Goal: Information Seeking & Learning: Learn about a topic

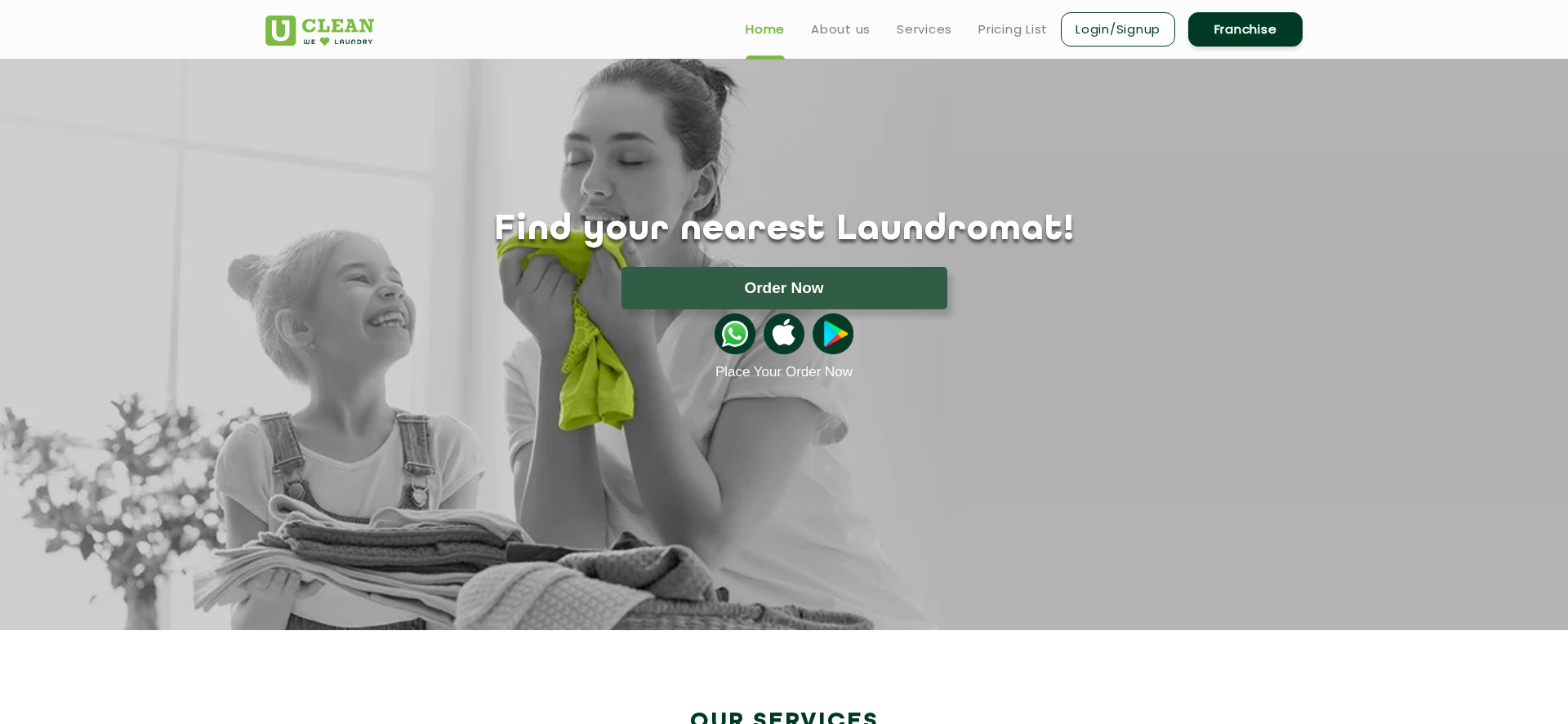
click at [1084, 33] on link "Login/Signup" at bounding box center [1118, 29] width 114 height 34
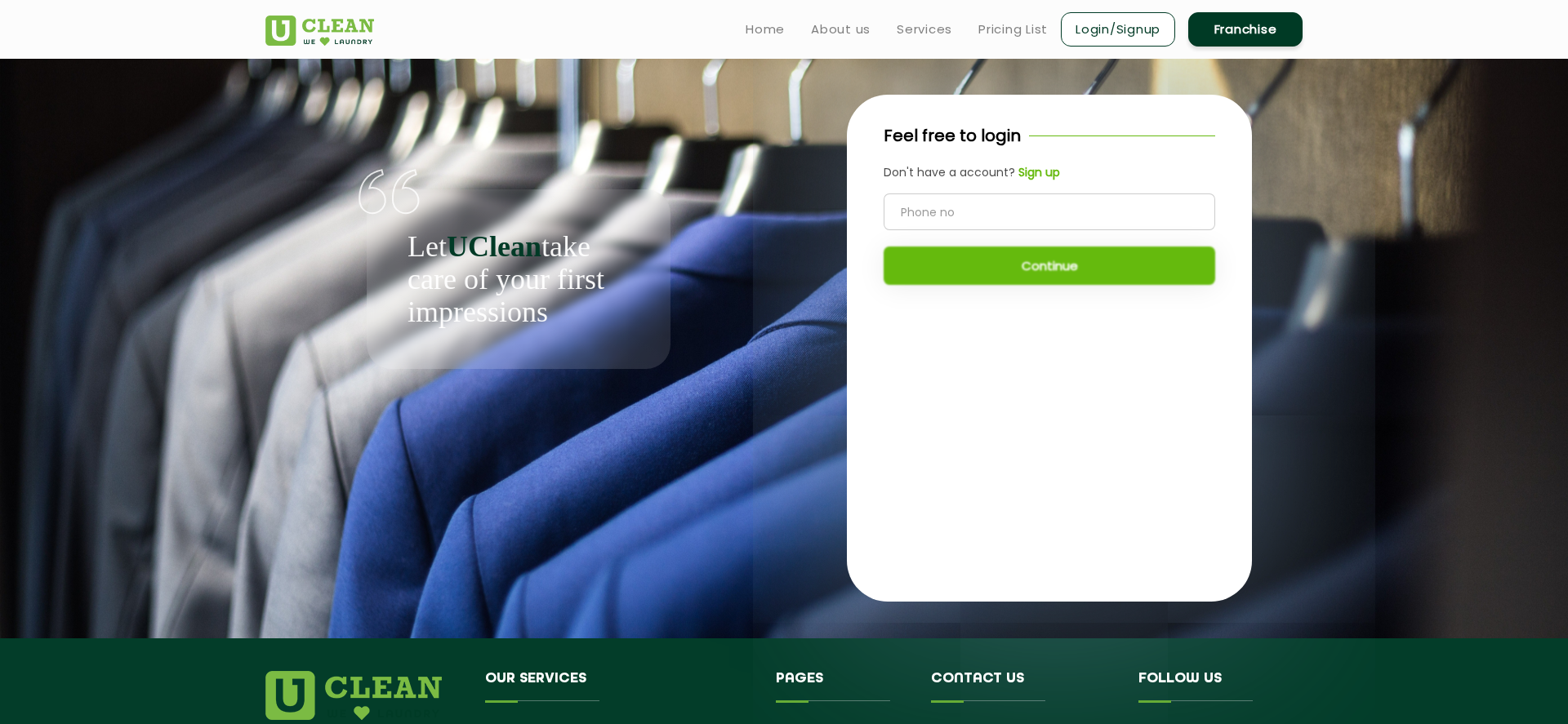
click at [1050, 177] on b "Sign up" at bounding box center [1039, 172] width 42 height 16
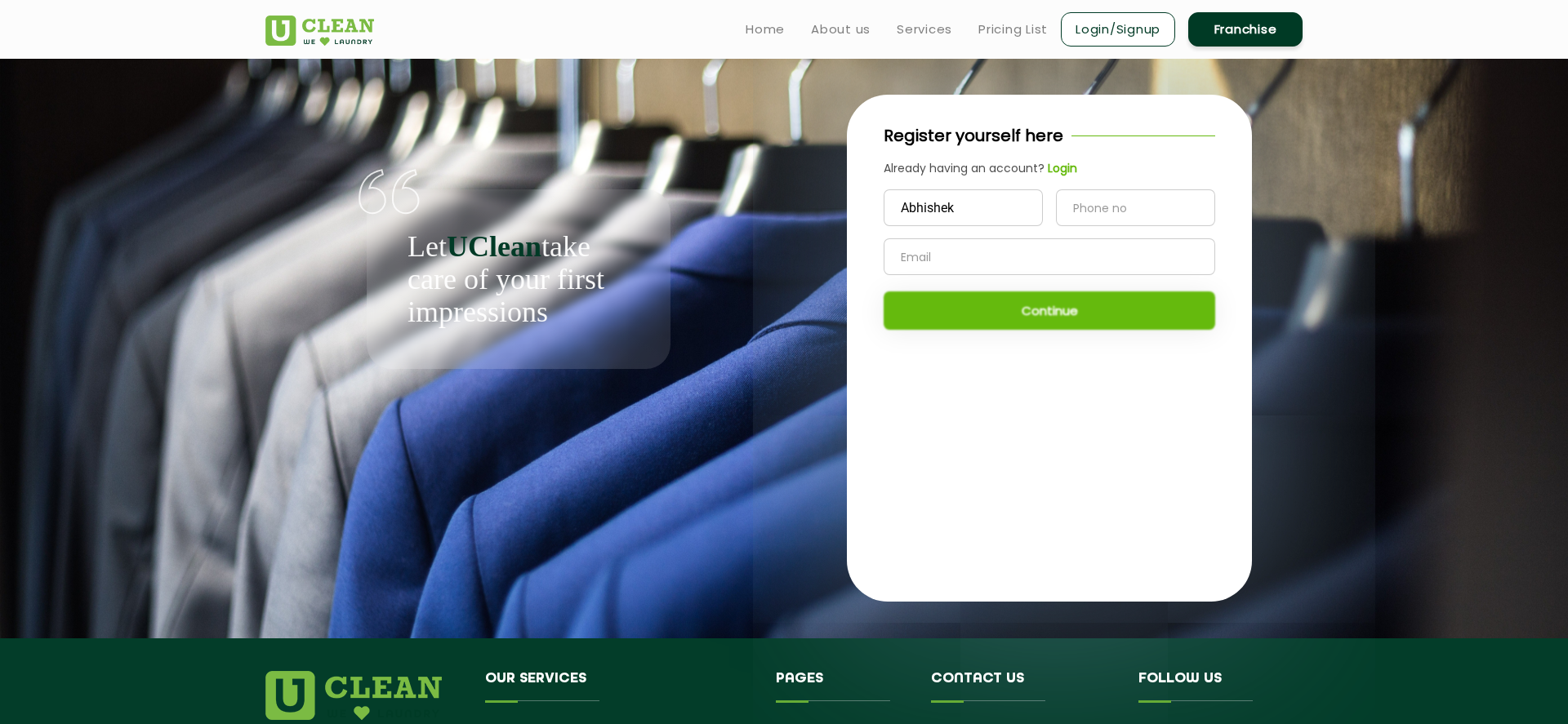
type input "Abhishek"
type input "9742496645"
type input "abhi.uppala@gmail.com"
click at [1040, 310] on button "Continue" at bounding box center [1049, 310] width 332 height 38
click at [1060, 166] on b "Login" at bounding box center [1062, 168] width 29 height 16
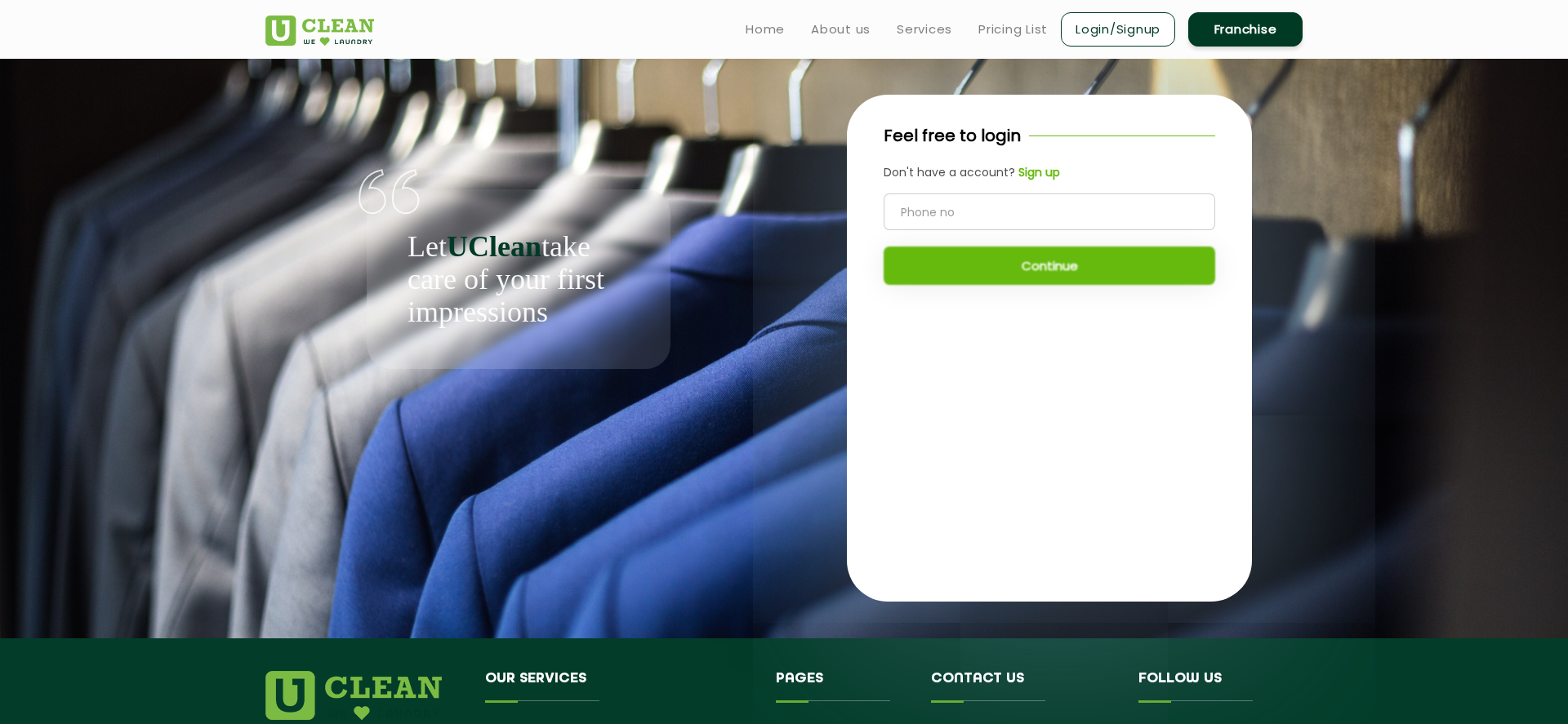
click at [1015, 204] on input "tel" at bounding box center [1049, 212] width 332 height 37
type input "9742496645"
click at [1061, 279] on button "Continue" at bounding box center [1049, 265] width 332 height 38
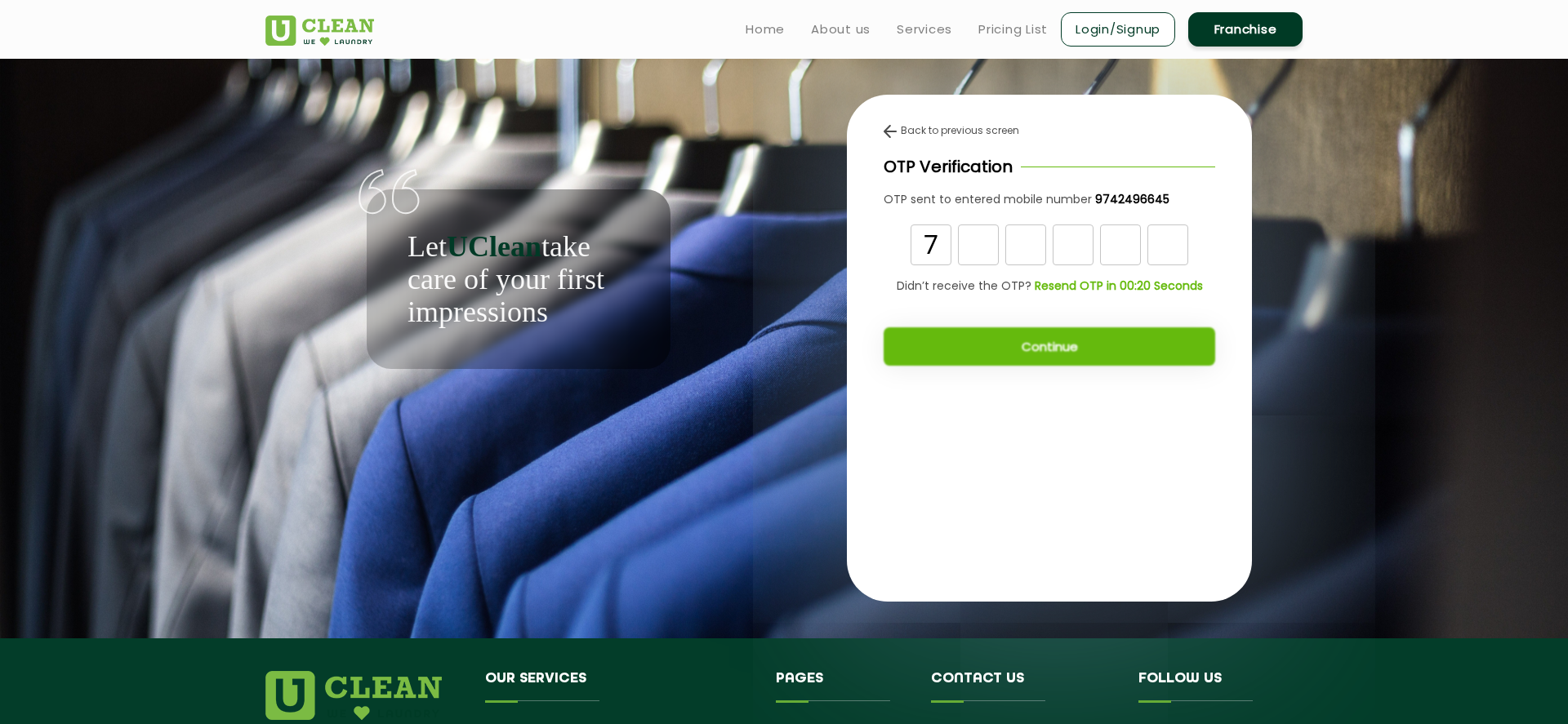
type input "7"
type input "1"
type input "8"
type input "9"
type input "8"
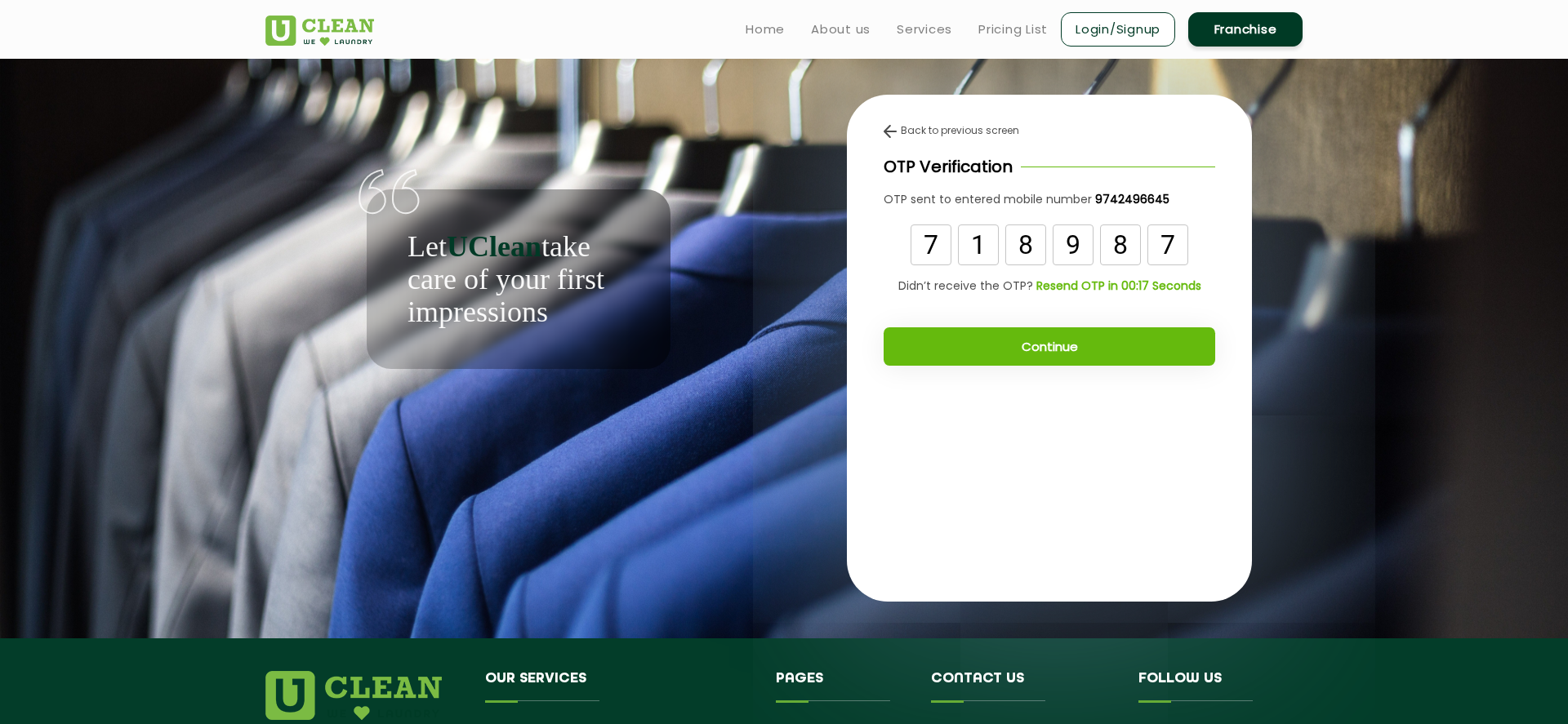
type input "7"
click at [1084, 353] on button "Continue" at bounding box center [1049, 346] width 332 height 38
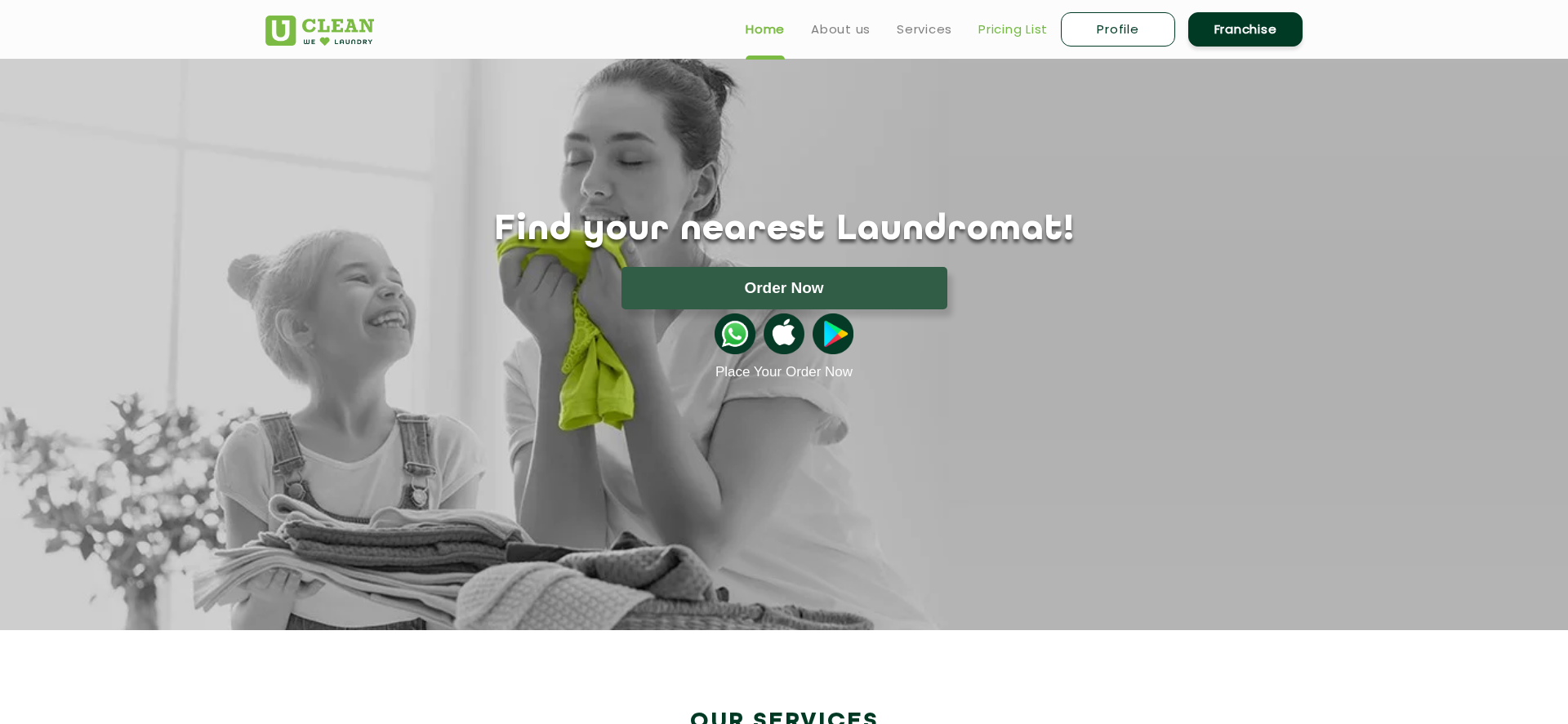
click at [997, 22] on link "Pricing List" at bounding box center [1013, 29] width 70 height 19
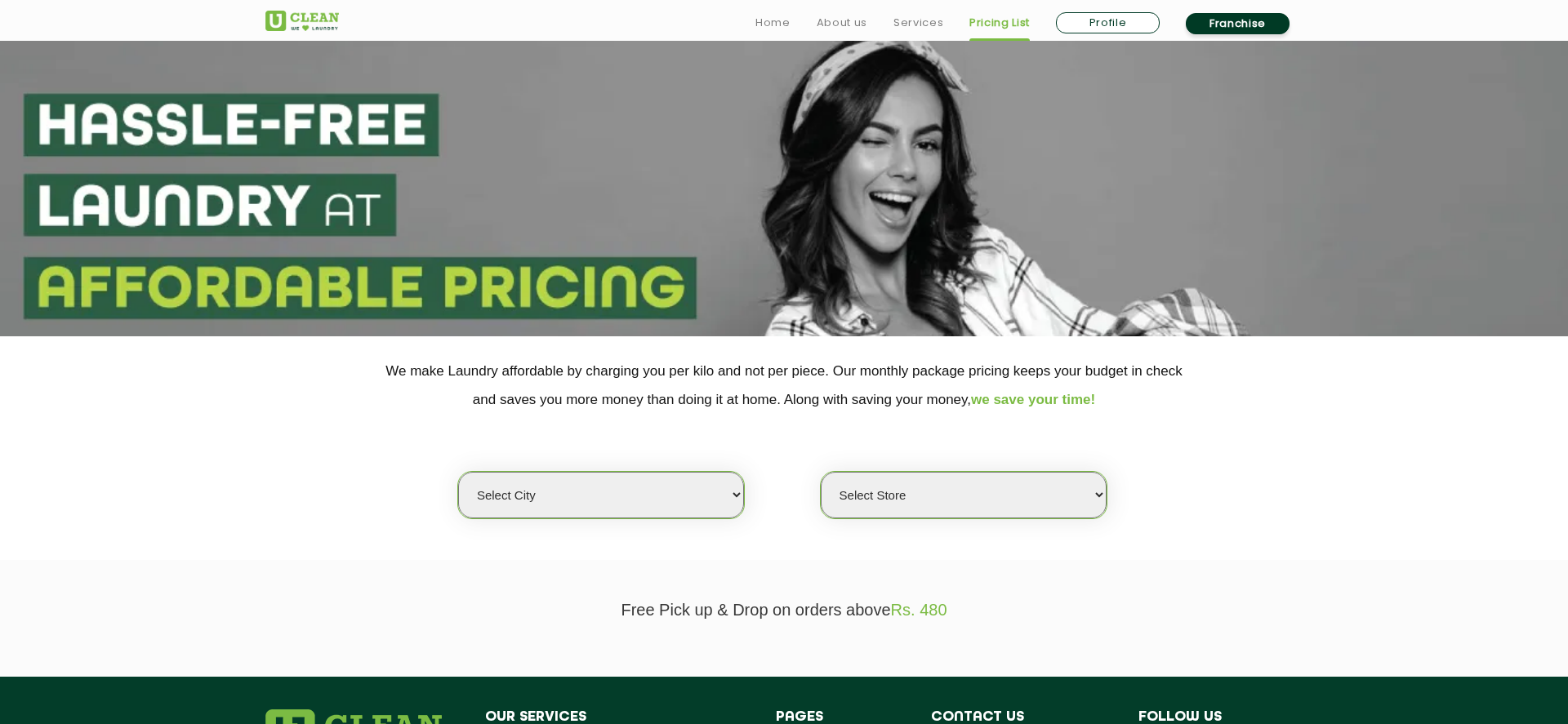
scroll to position [53, 0]
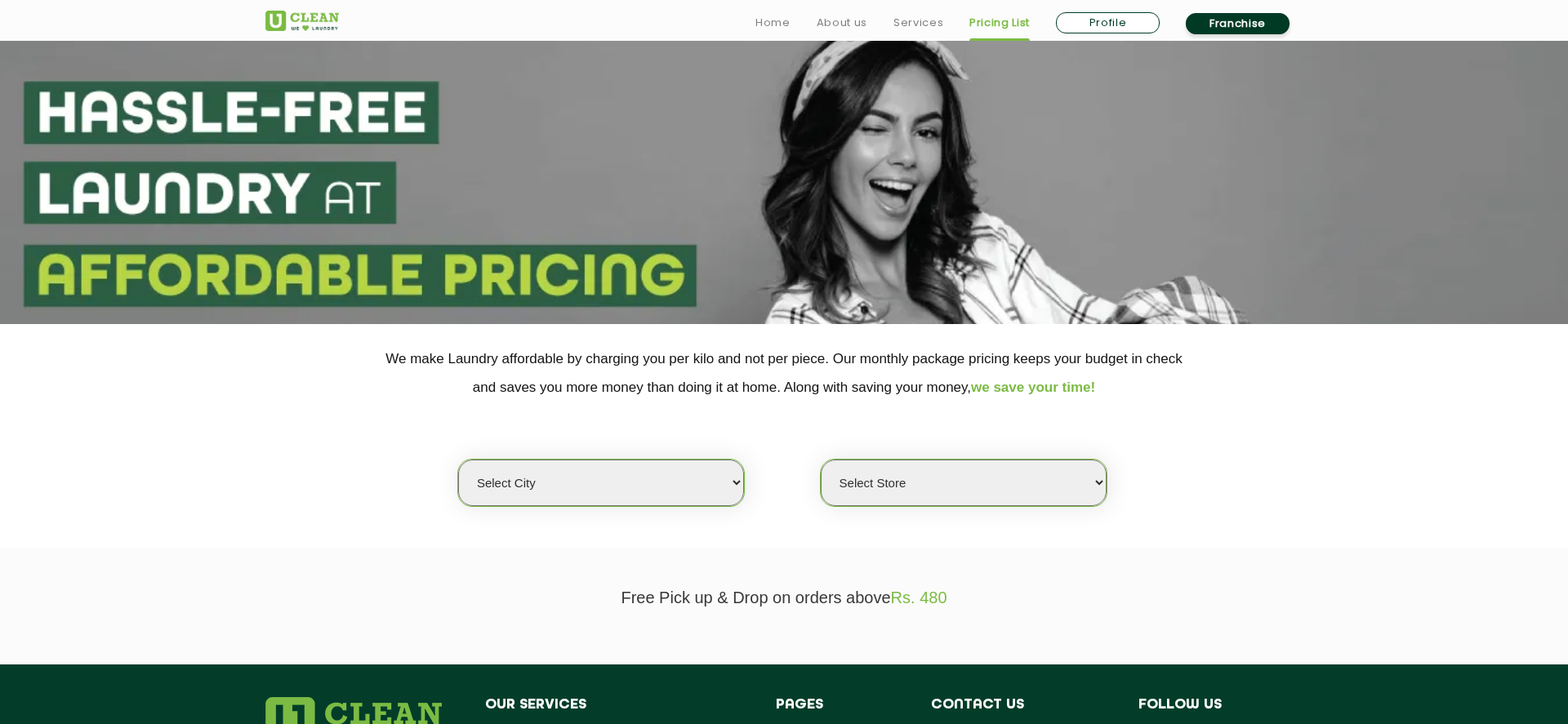
click at [458, 460] on select "Select city [GEOGRAPHIC_DATA] [GEOGRAPHIC_DATA] [GEOGRAPHIC_DATA] [GEOGRAPHIC_D…" at bounding box center [600, 483] width 286 height 47
select select "6"
click option "[GEOGRAPHIC_DATA]" at bounding box center [0, 0] width 0 height 0
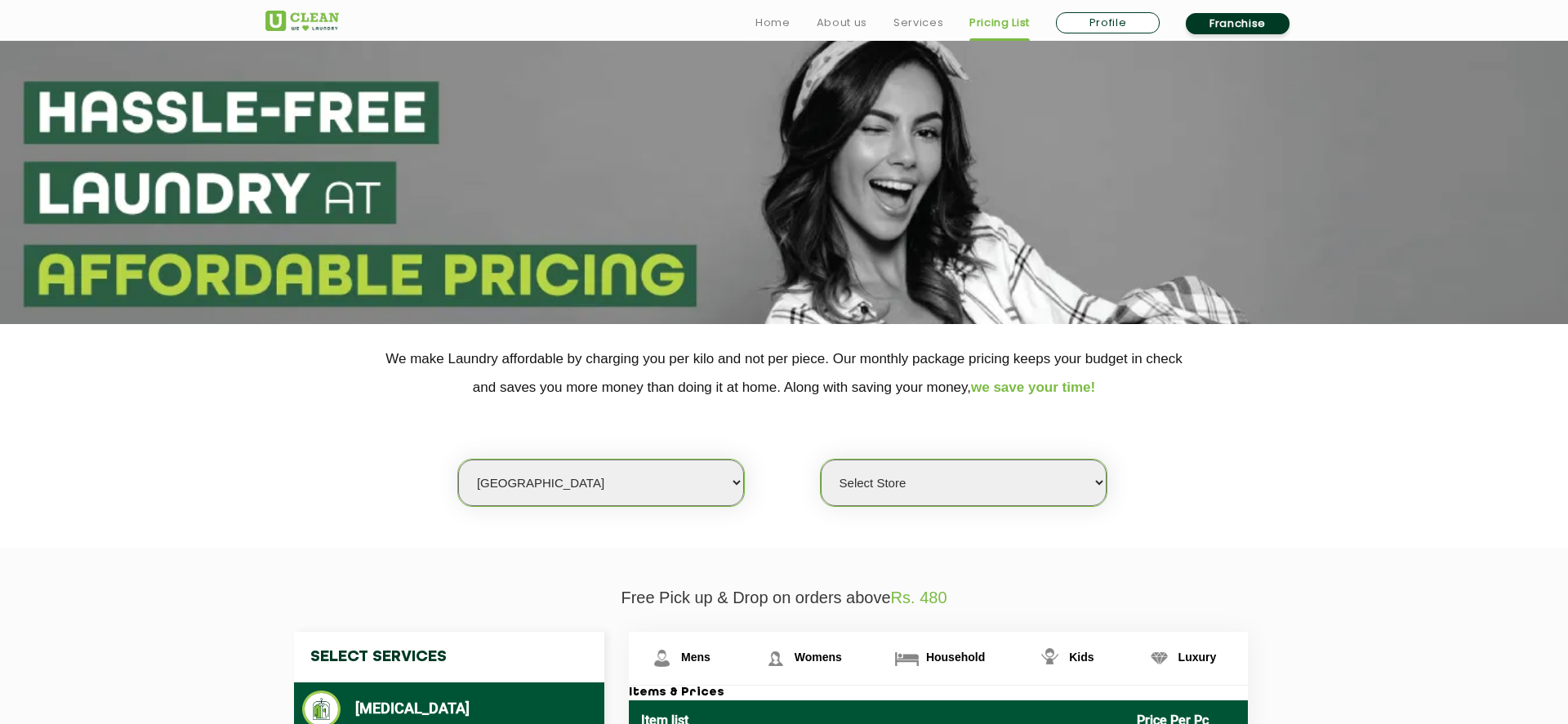
click at [821, 460] on select "Select Store [GEOGRAPHIC_DATA] [GEOGRAPHIC_DATA] UClean KR [GEOGRAPHIC_DATA] [G…" at bounding box center [963, 483] width 286 height 47
select select "413"
click option "UClean Whitefield" at bounding box center [0, 0] width 0 height 0
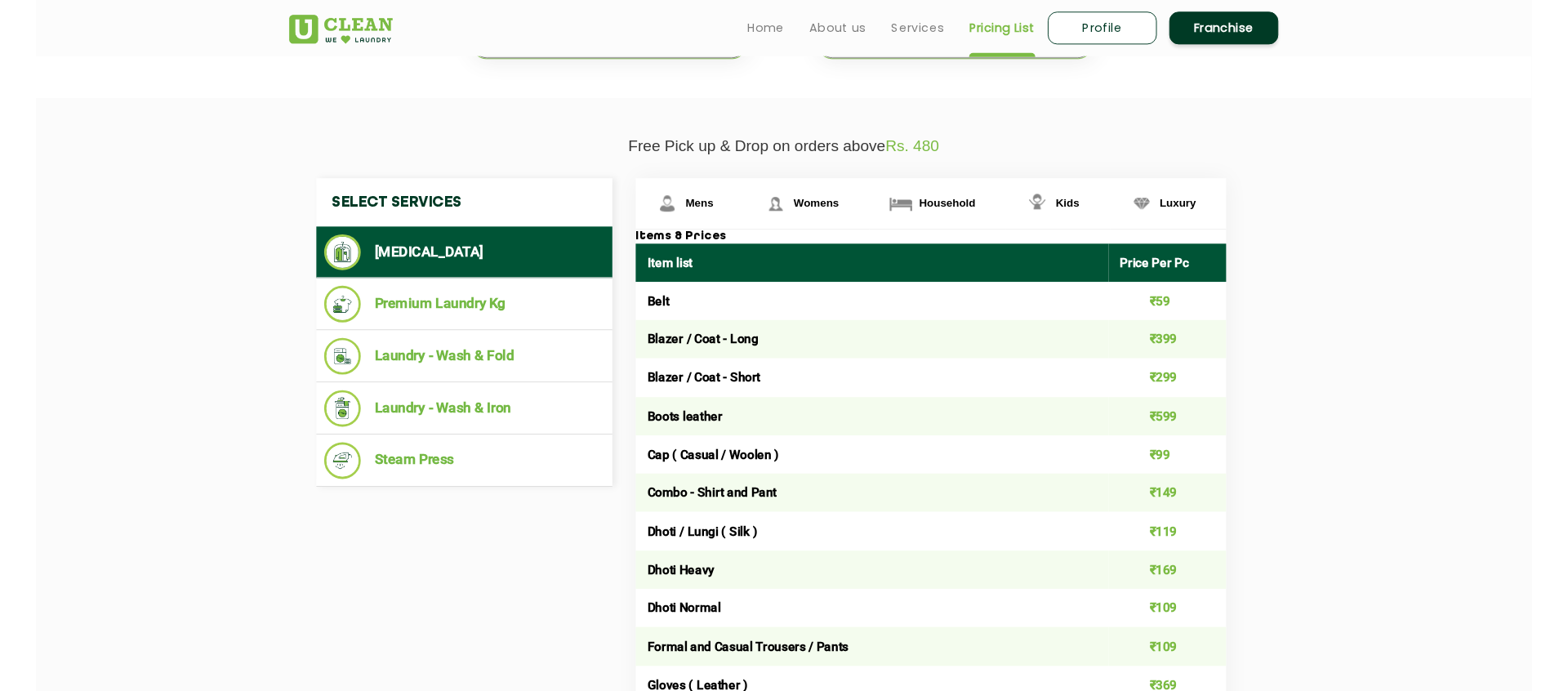
scroll to position [497, 0]
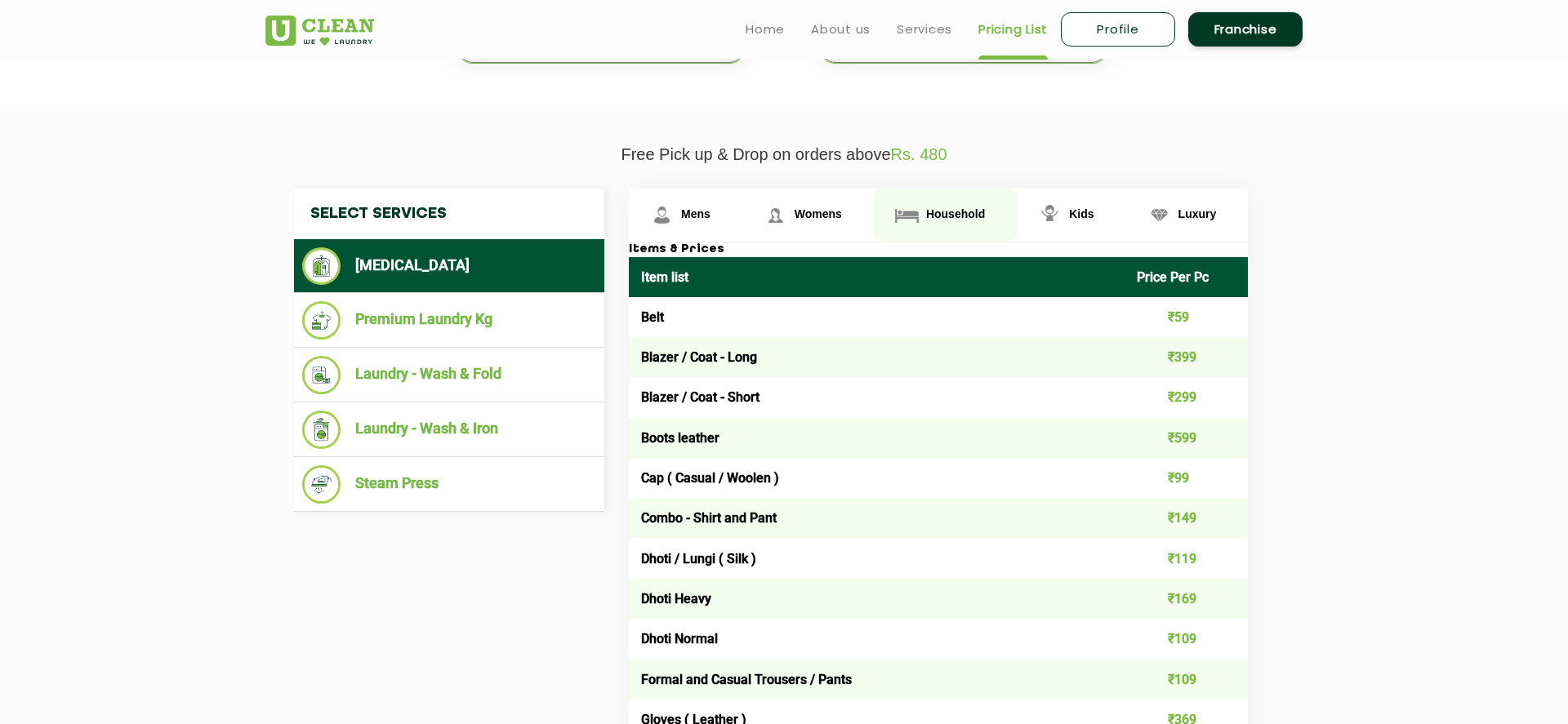
click at [942, 210] on link "Household" at bounding box center [945, 215] width 143 height 53
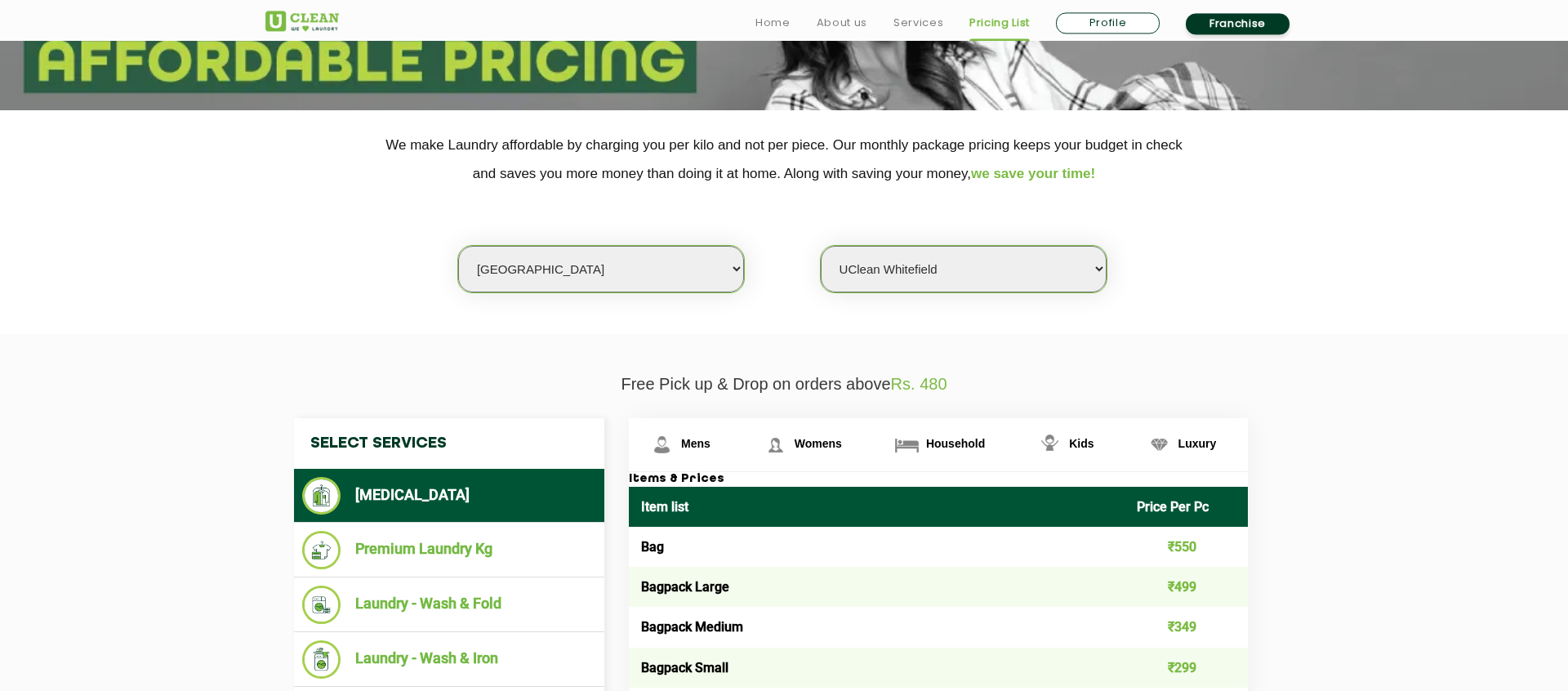
scroll to position [271, 0]
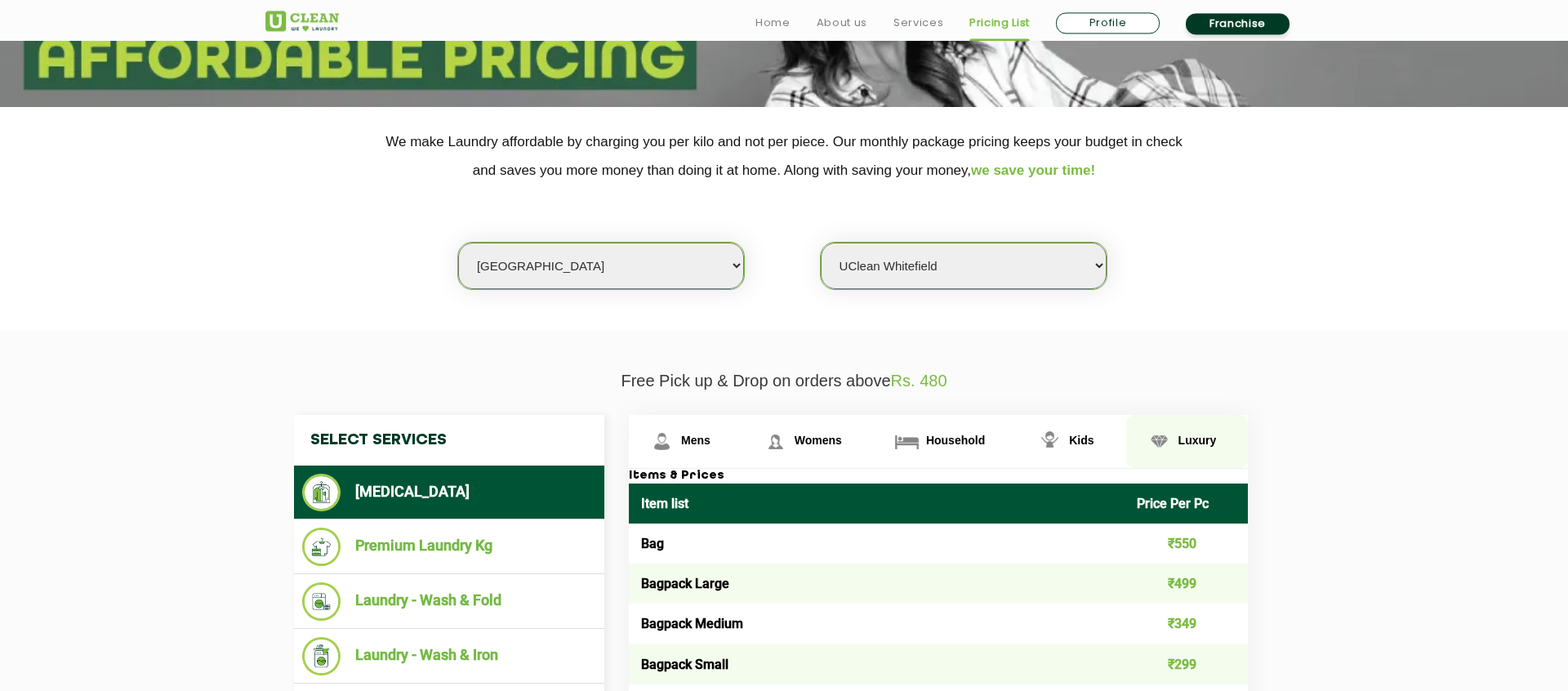
click at [1184, 447] on span "Luxury" at bounding box center [1197, 440] width 38 height 13
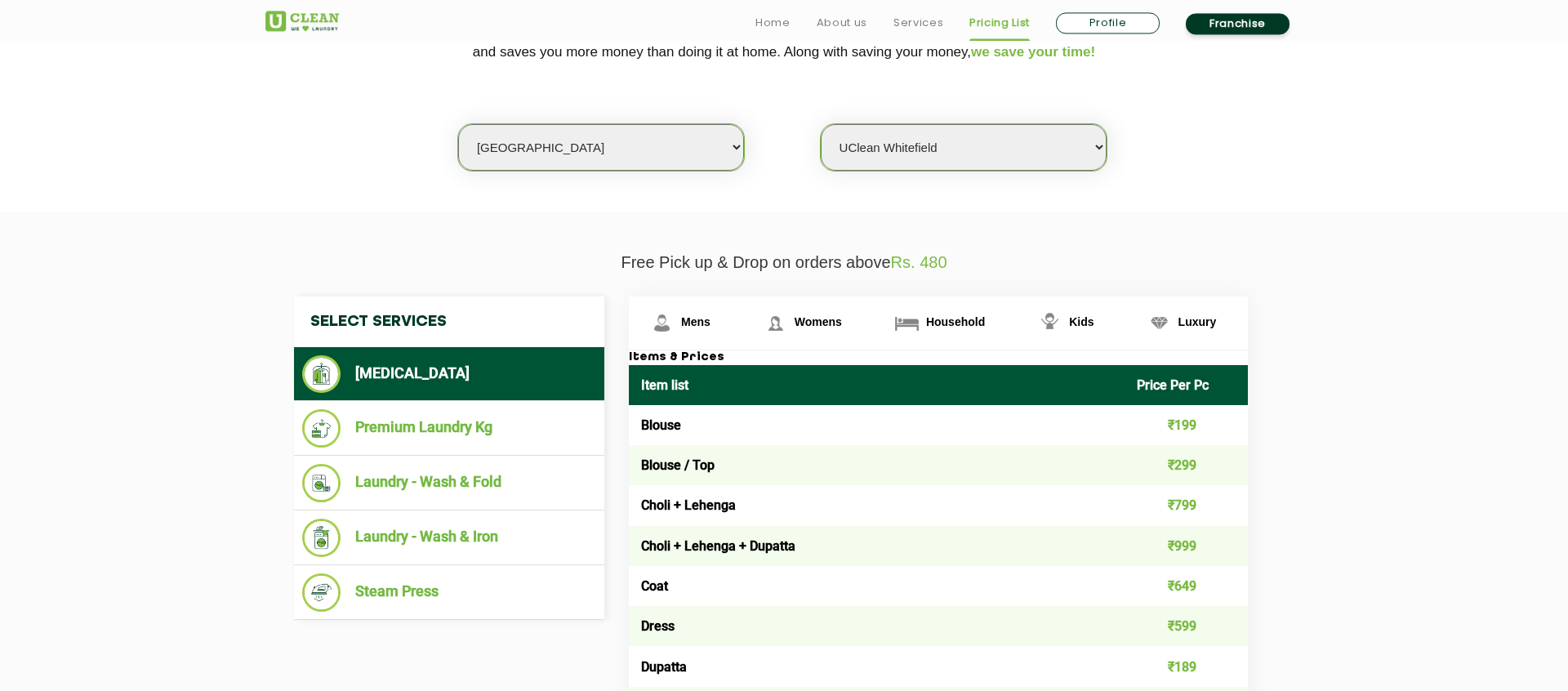
scroll to position [393, 0]
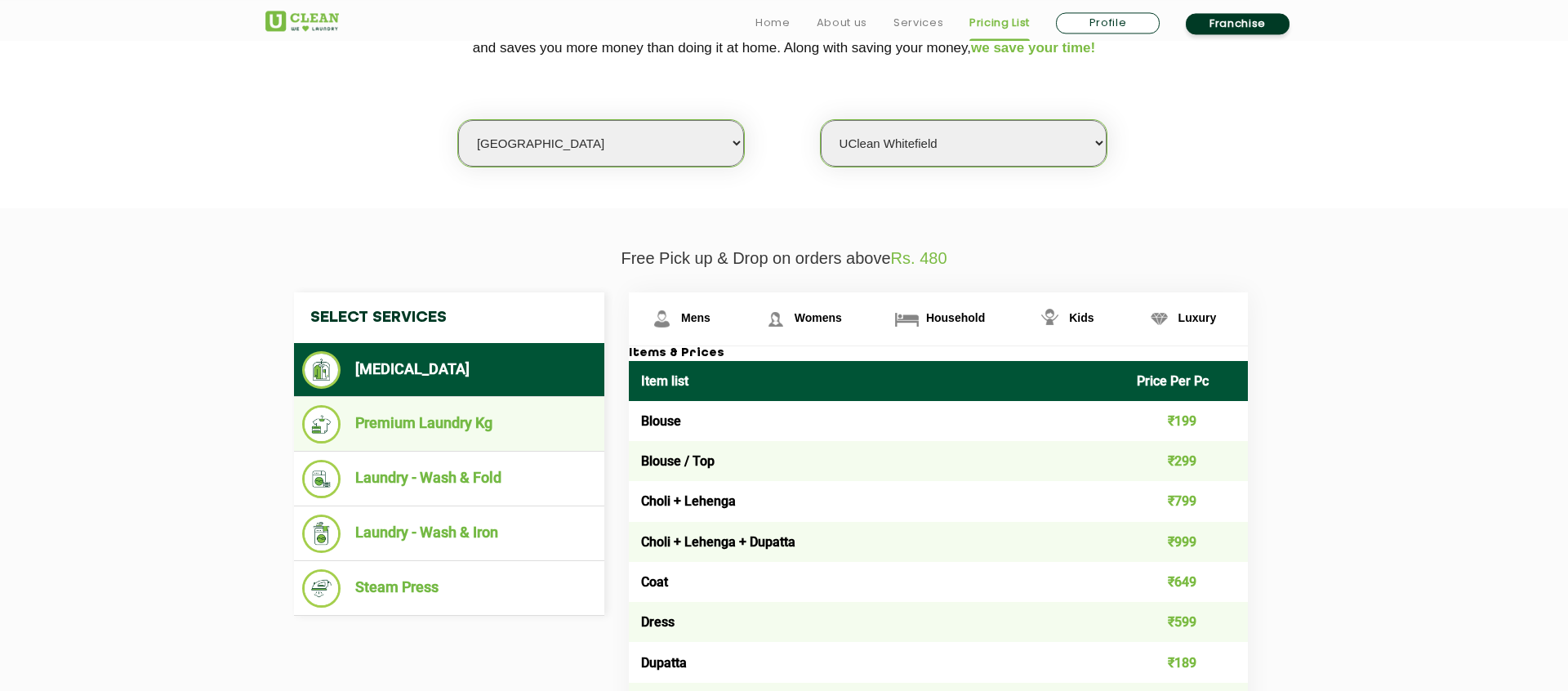
click at [432, 434] on li "Premium Laundry Kg" at bounding box center [449, 424] width 294 height 38
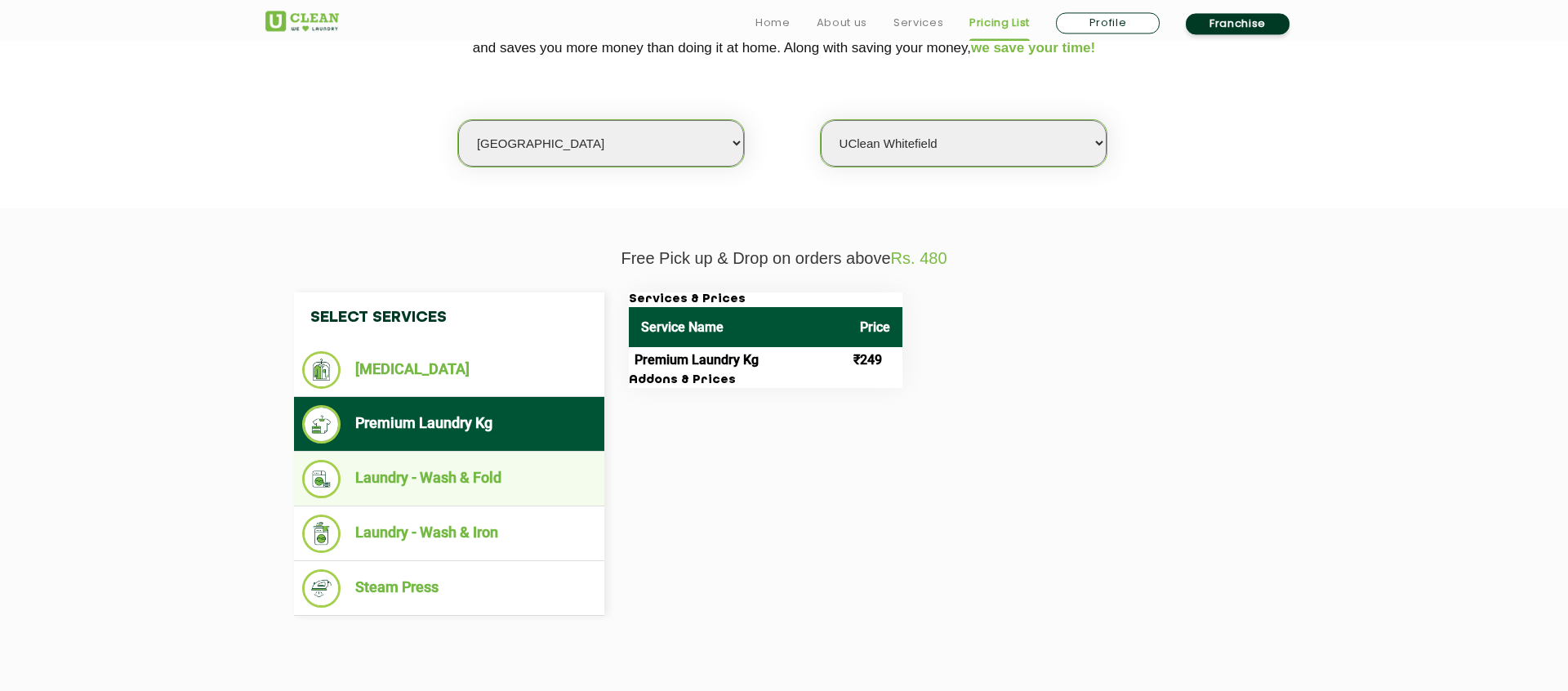
click at [443, 467] on li "Laundry - Wash & Fold" at bounding box center [449, 479] width 294 height 38
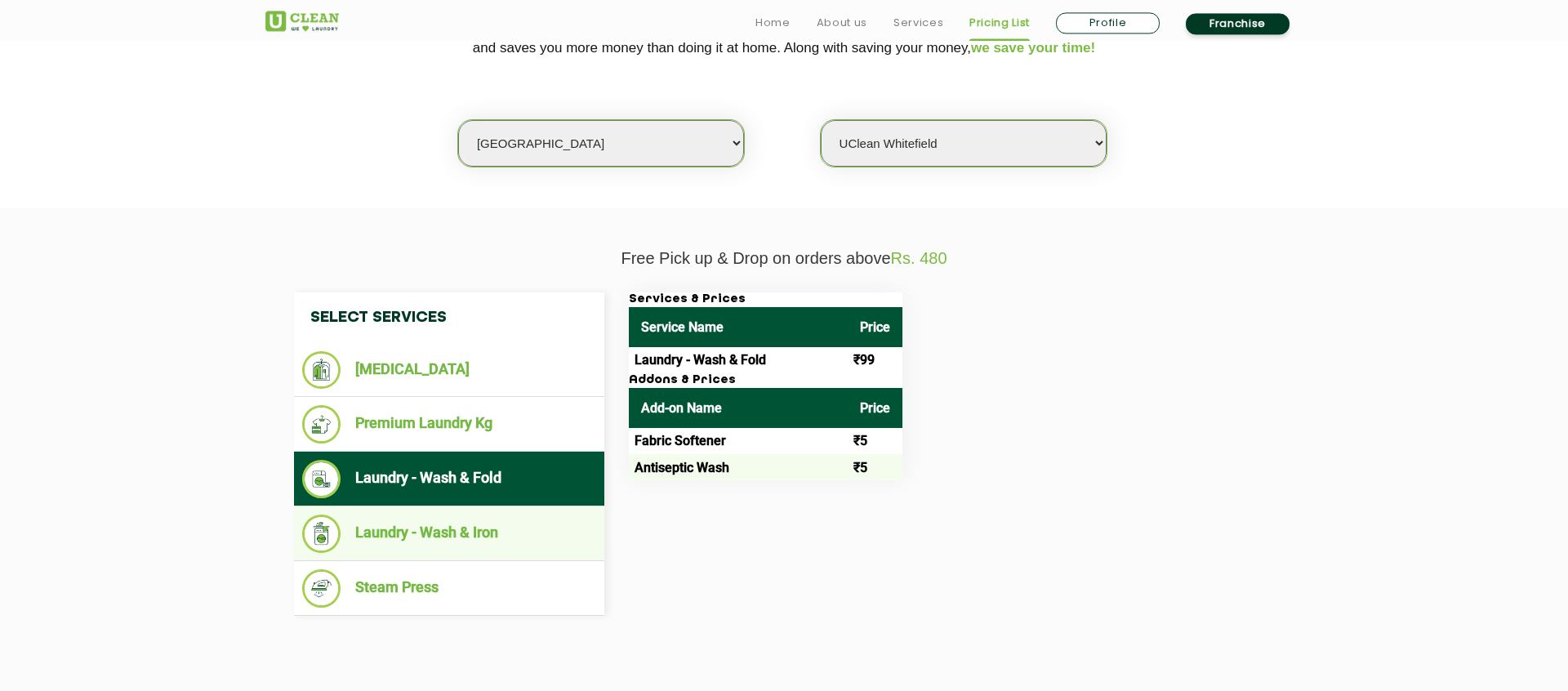
click at [394, 534] on li "Laundry - Wash & Iron" at bounding box center [449, 534] width 294 height 38
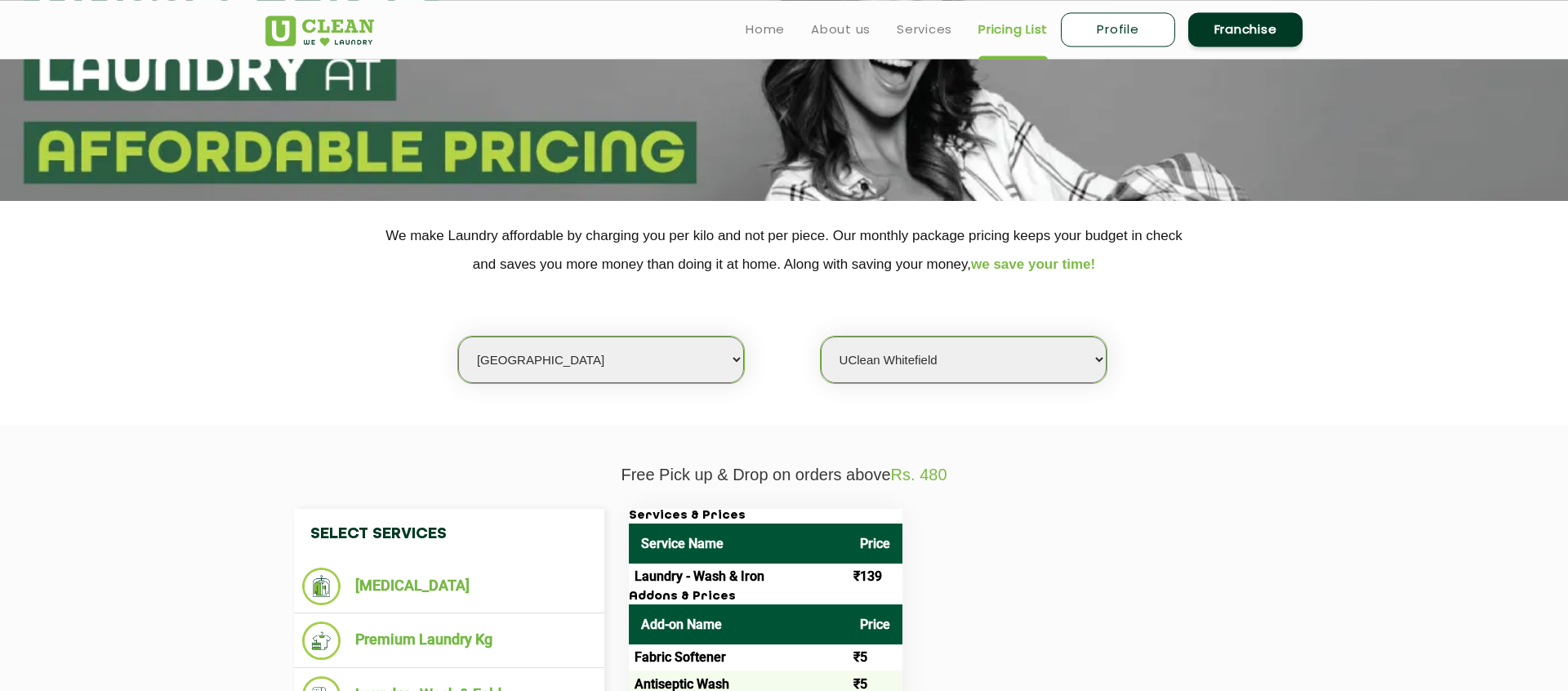
scroll to position [176, 0]
click at [926, 31] on link "Services" at bounding box center [924, 29] width 56 height 19
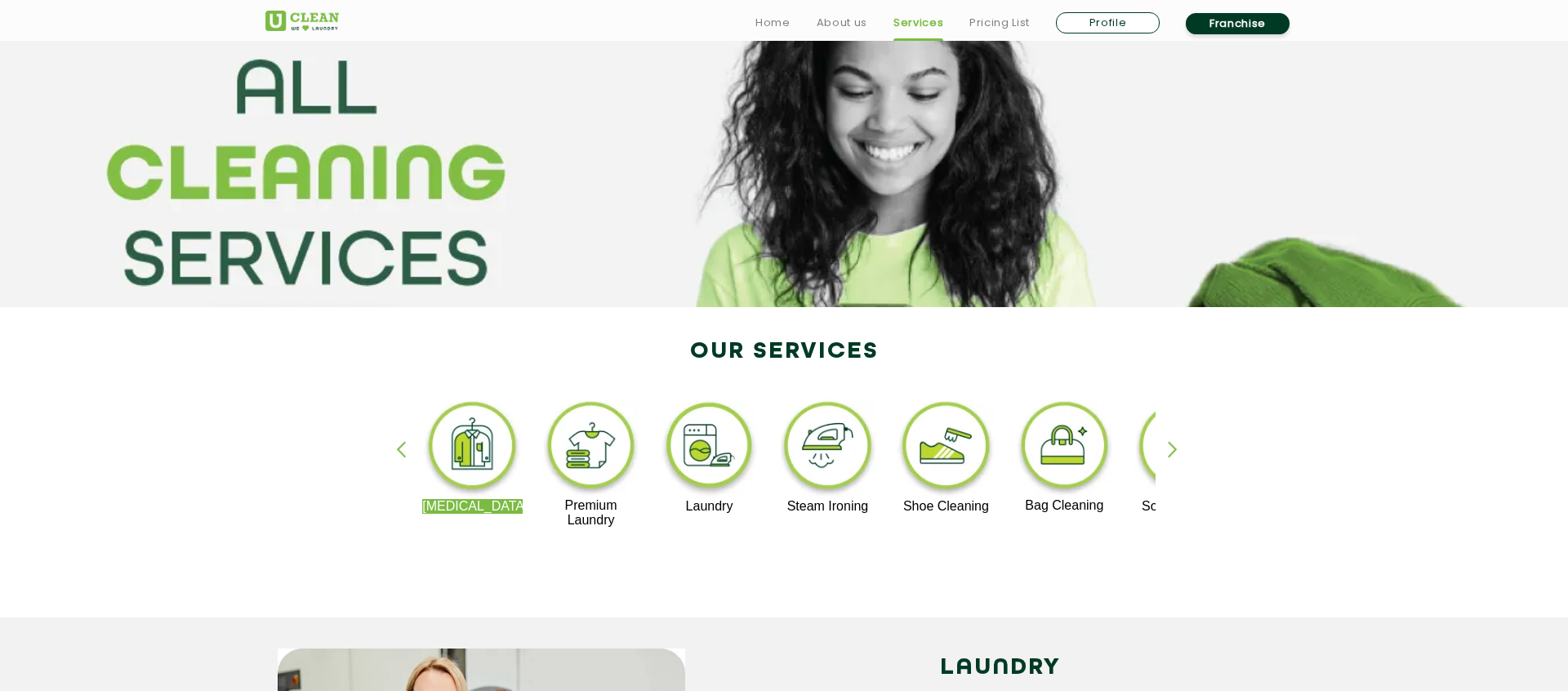
scroll to position [72, 0]
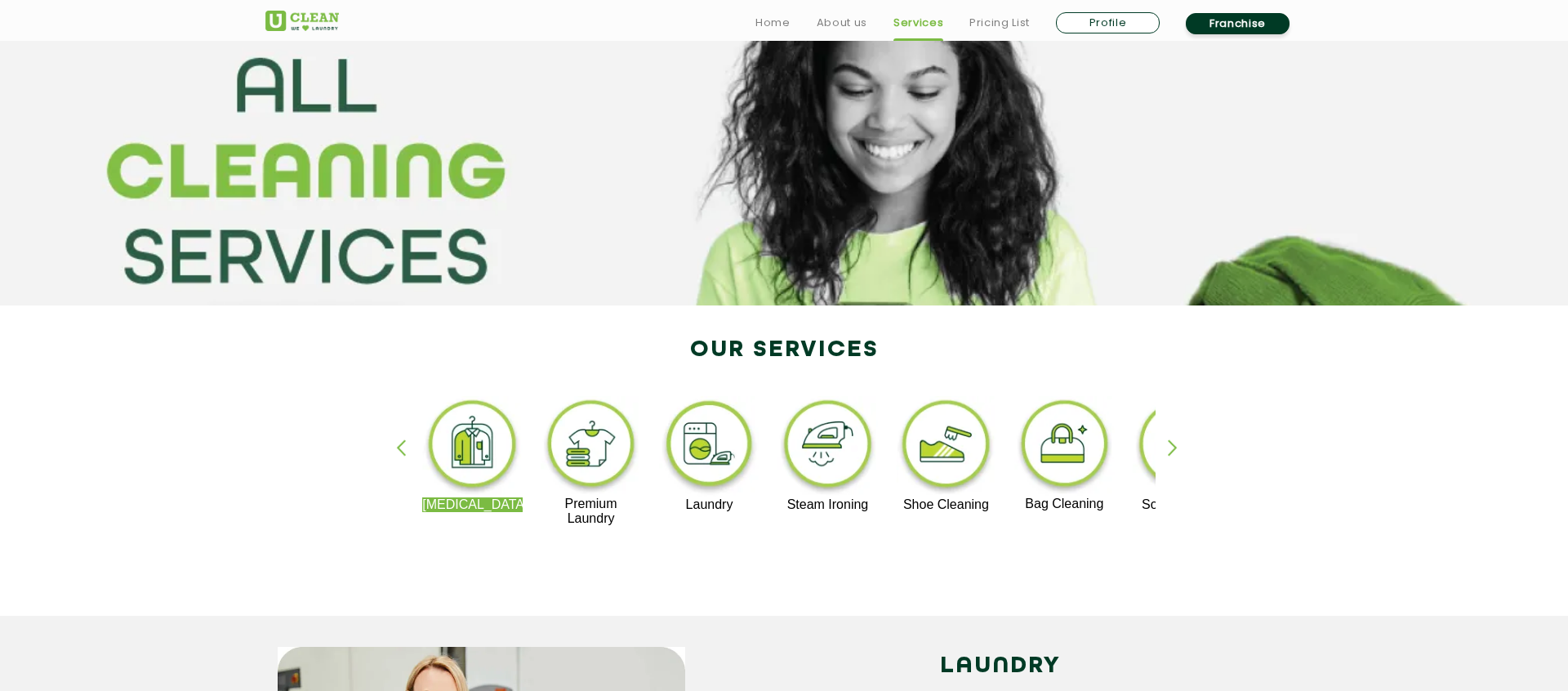
click at [1178, 449] on div "button" at bounding box center [1181, 462] width 25 height 45
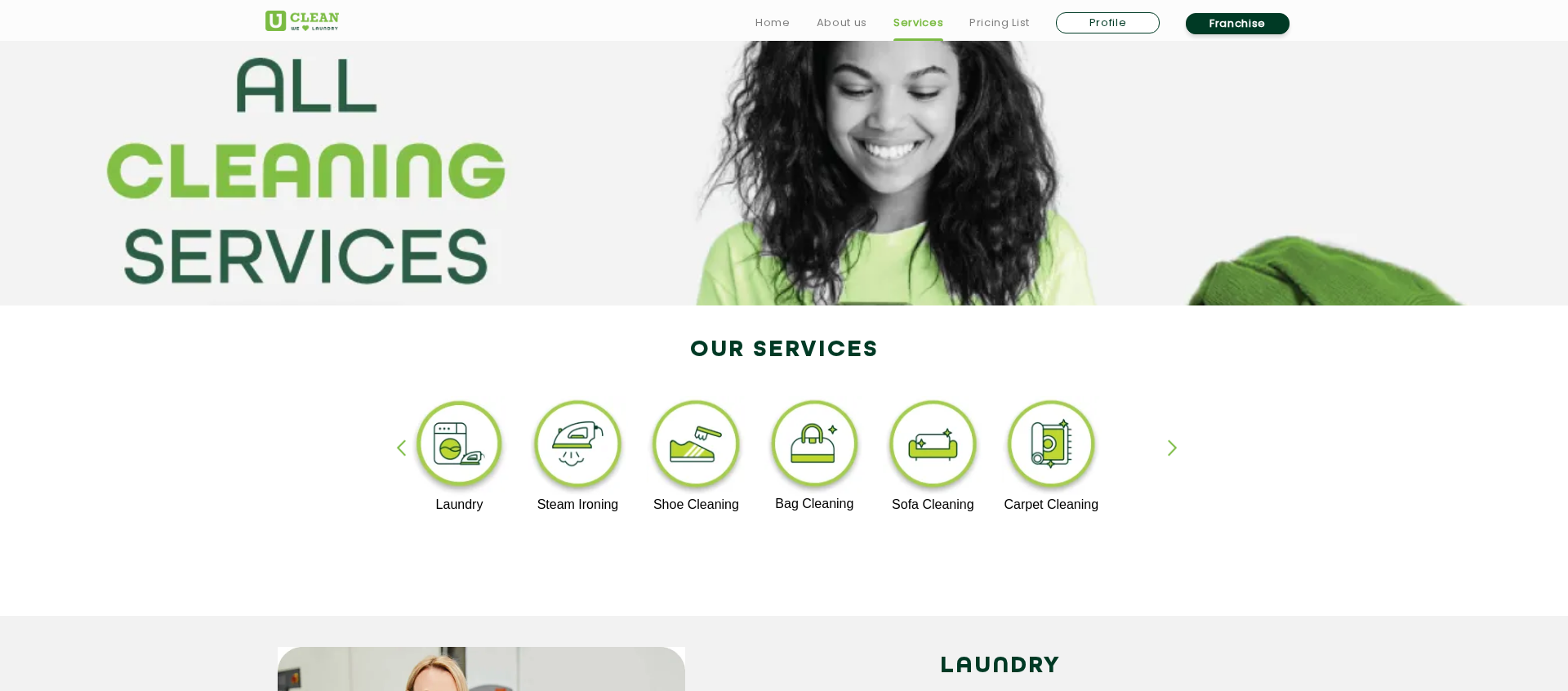
click at [1058, 441] on img at bounding box center [1052, 447] width 101 height 102
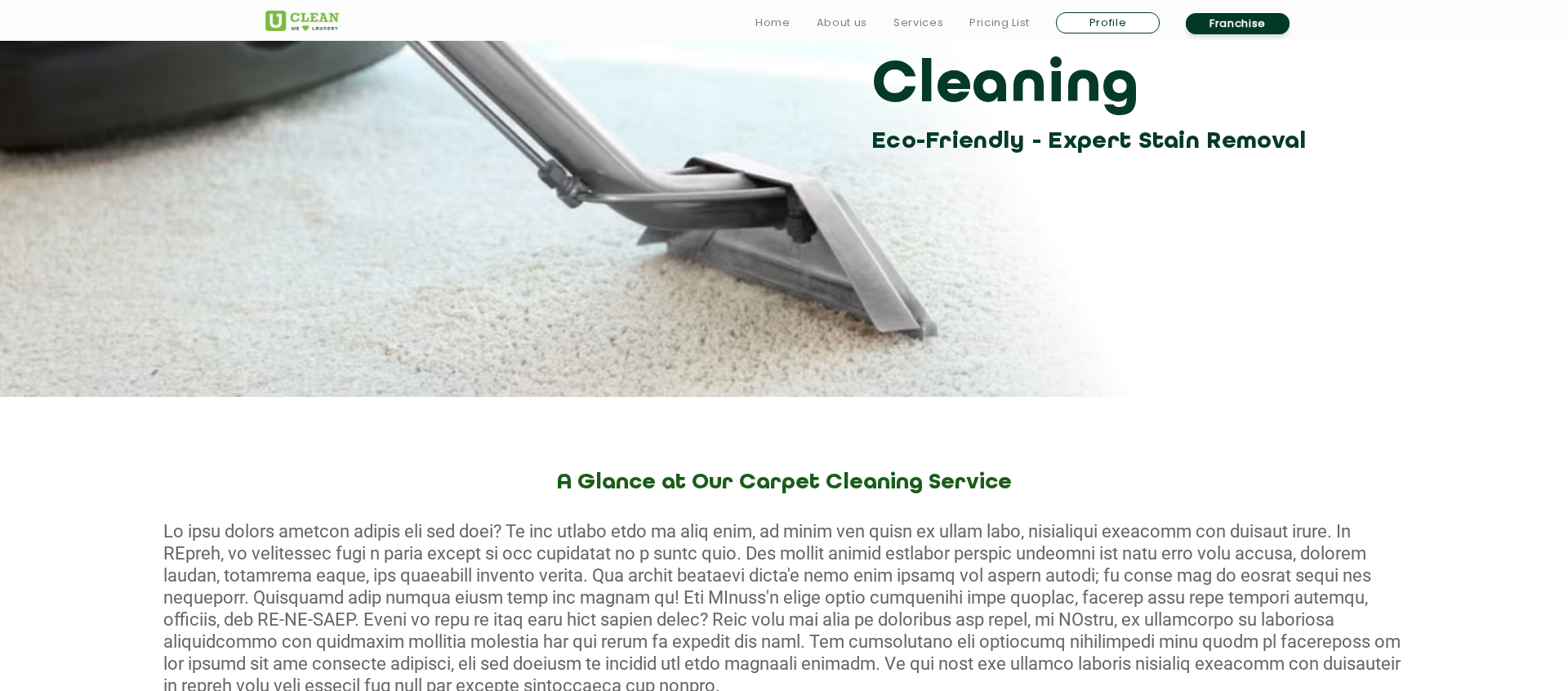
scroll to position [230, 0]
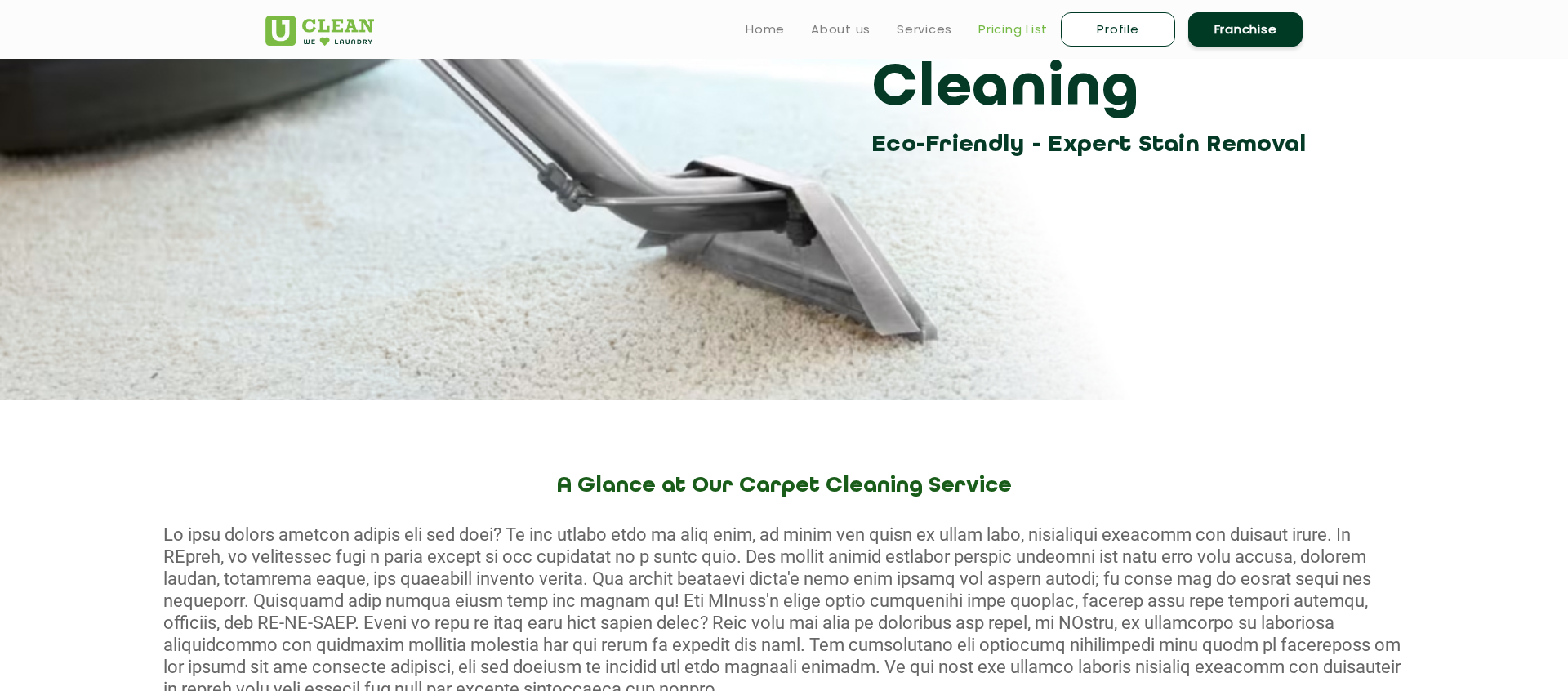
click at [1022, 25] on link "Pricing List" at bounding box center [1013, 29] width 70 height 19
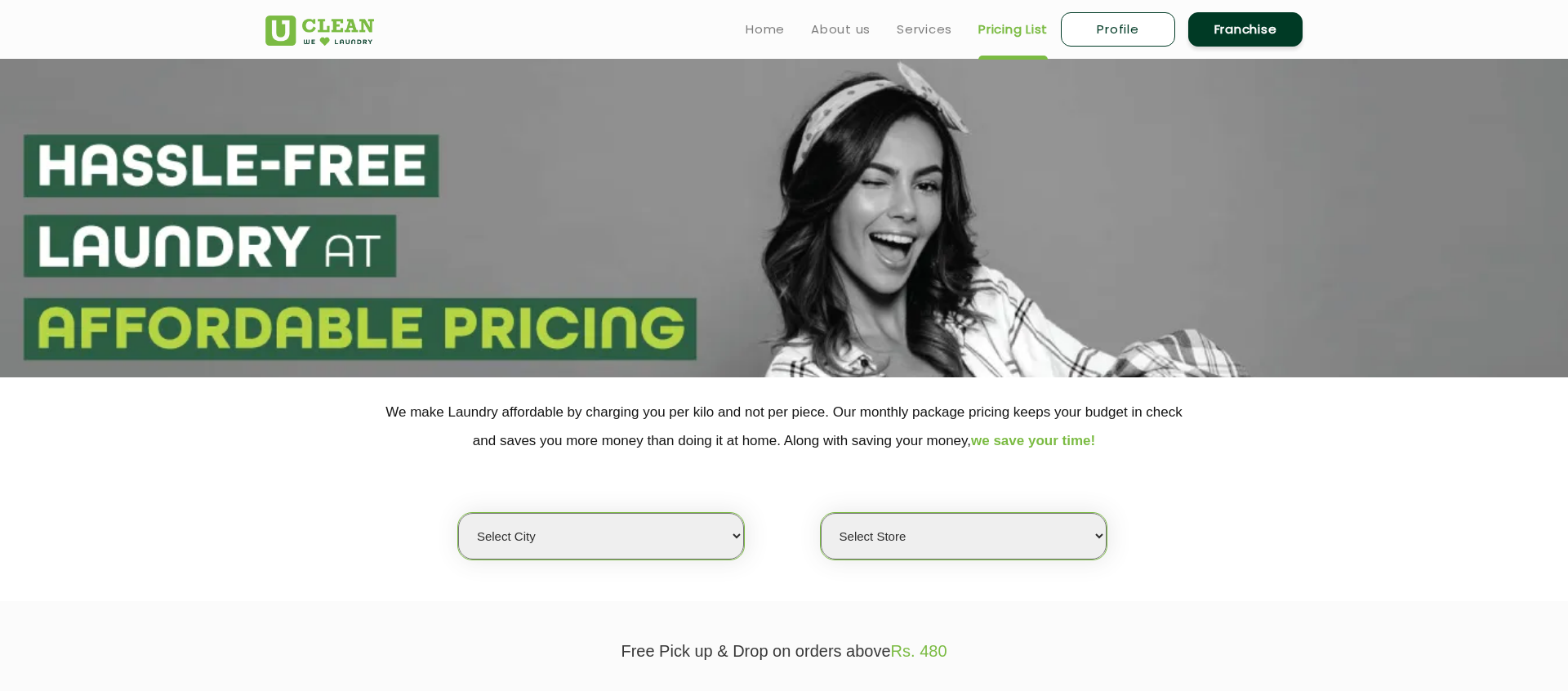
select select "0"
